Goal: Find specific page/section: Find specific page/section

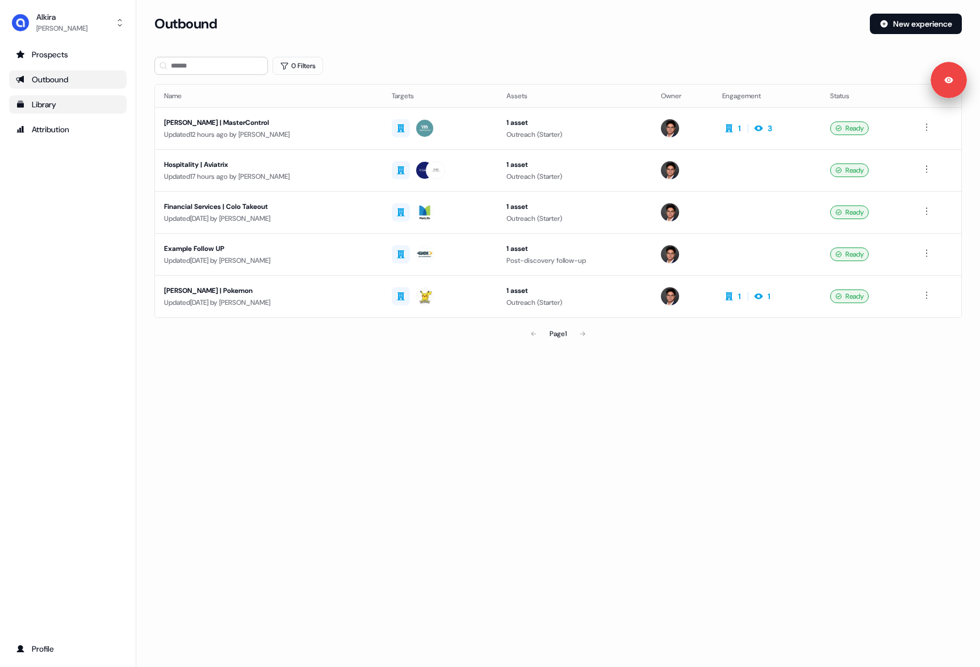
click at [77, 107] on div "Library" at bounding box center [68, 104] width 104 height 11
